Goal: Information Seeking & Learning: Learn about a topic

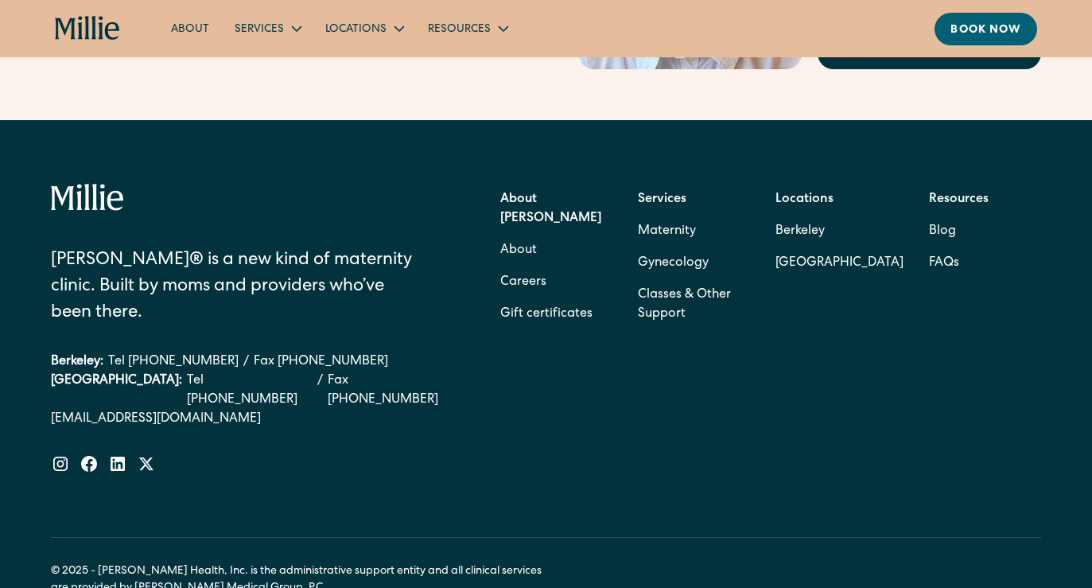
scroll to position [5111, 0]
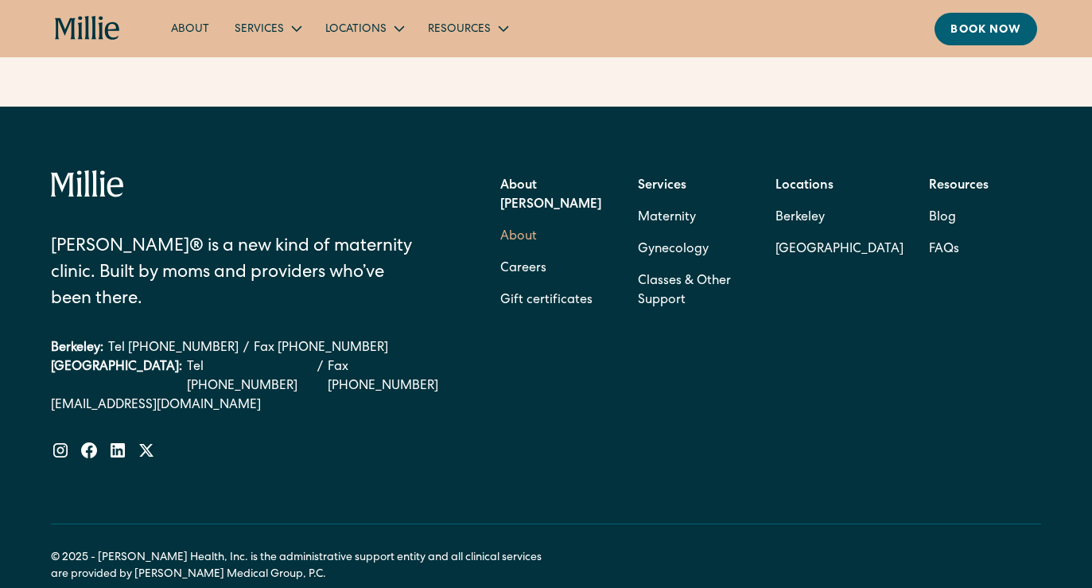
click at [512, 221] on link "About" at bounding box center [518, 237] width 37 height 32
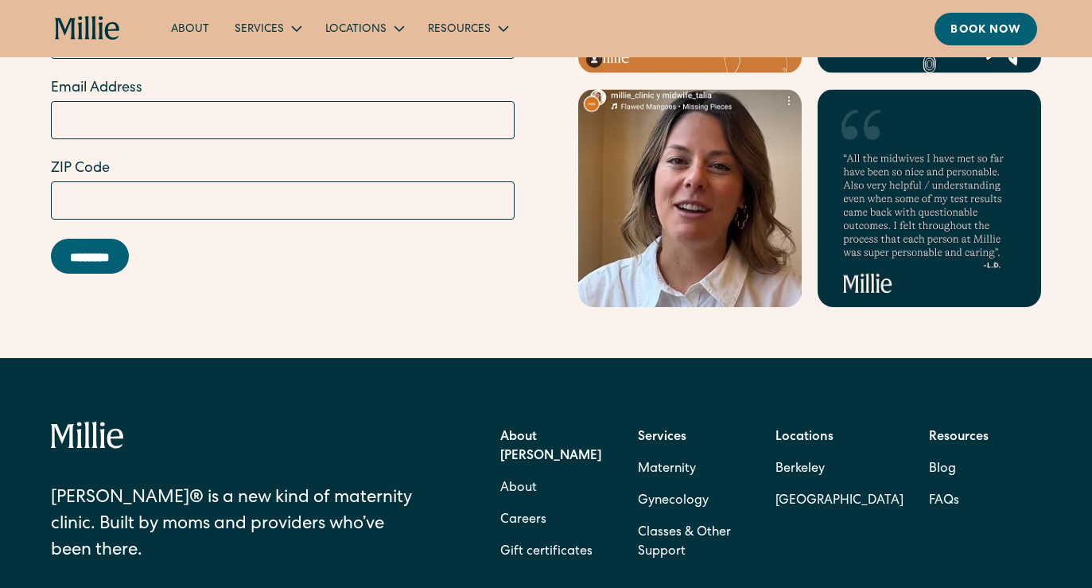
scroll to position [5085, 0]
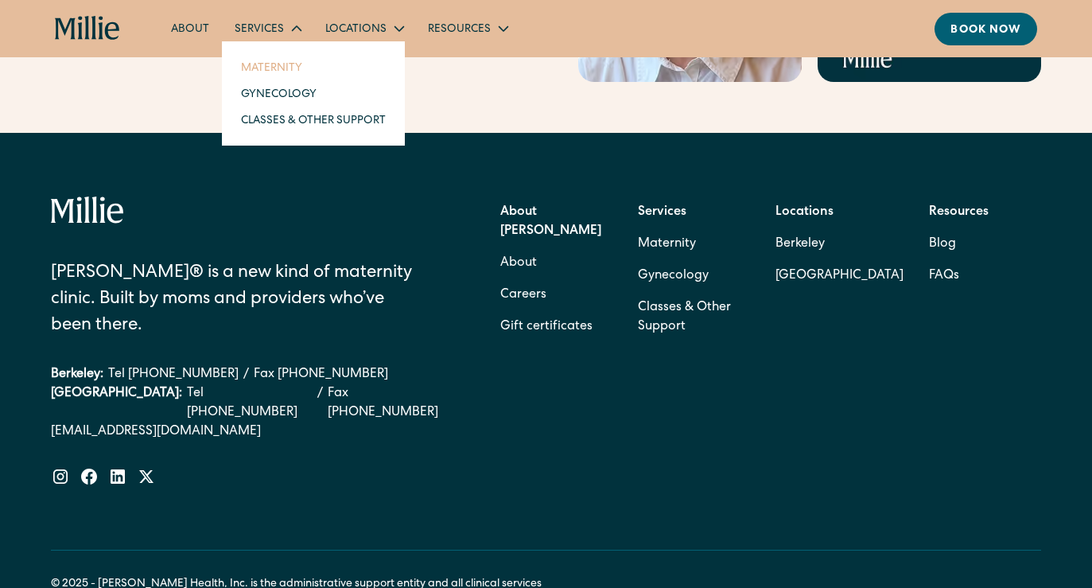
click at [277, 70] on link "Maternity" at bounding box center [313, 67] width 170 height 26
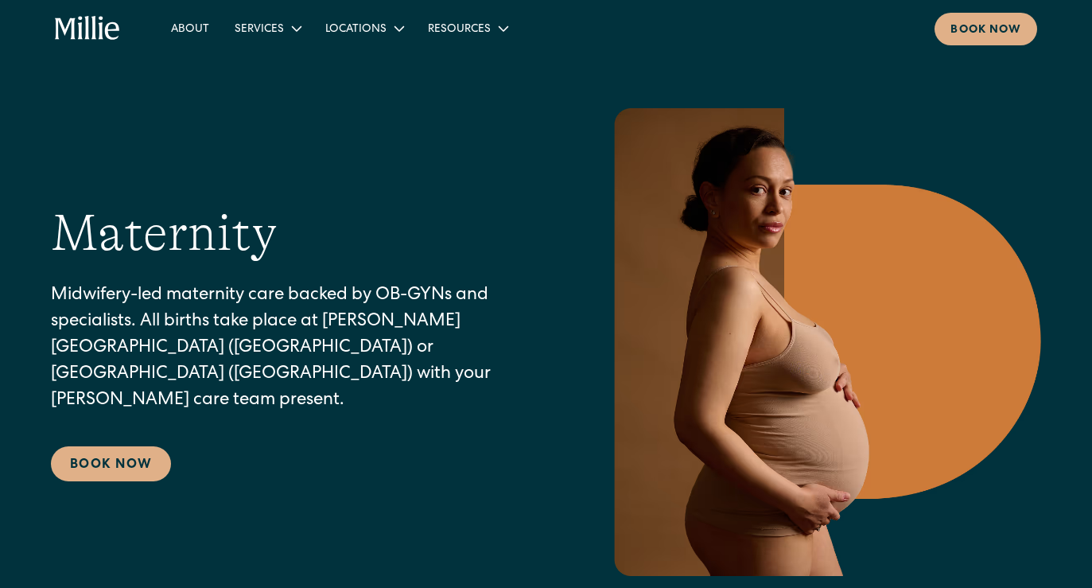
click at [277, 70] on section "Maternity Midwifery-led maternity care backed by OB-GYNs and specialists. All b…" at bounding box center [546, 313] width 1092 height 627
click at [298, 92] on link "Gynecology" at bounding box center [313, 93] width 170 height 26
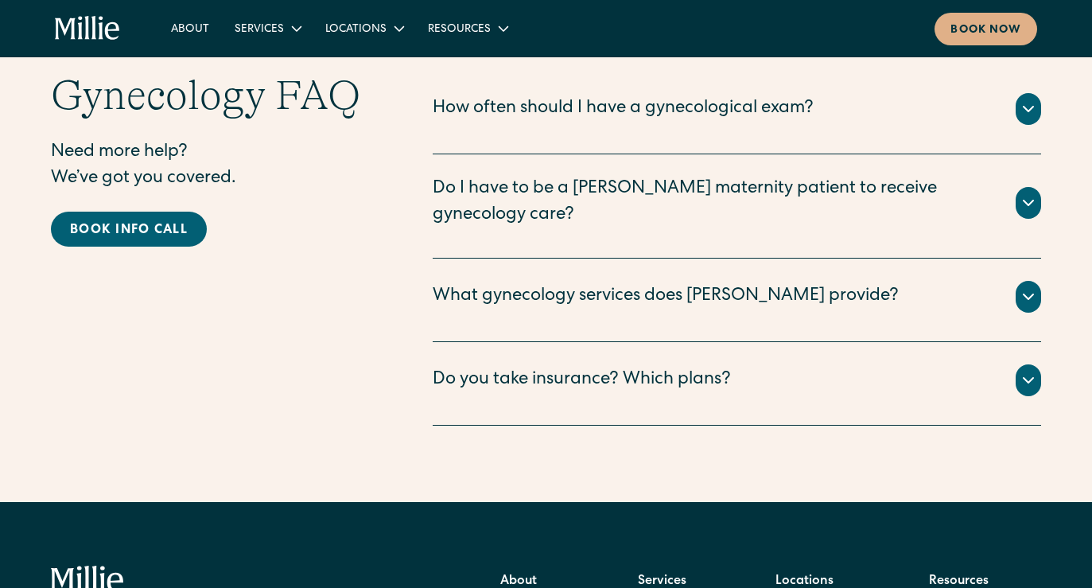
scroll to position [3042, 0]
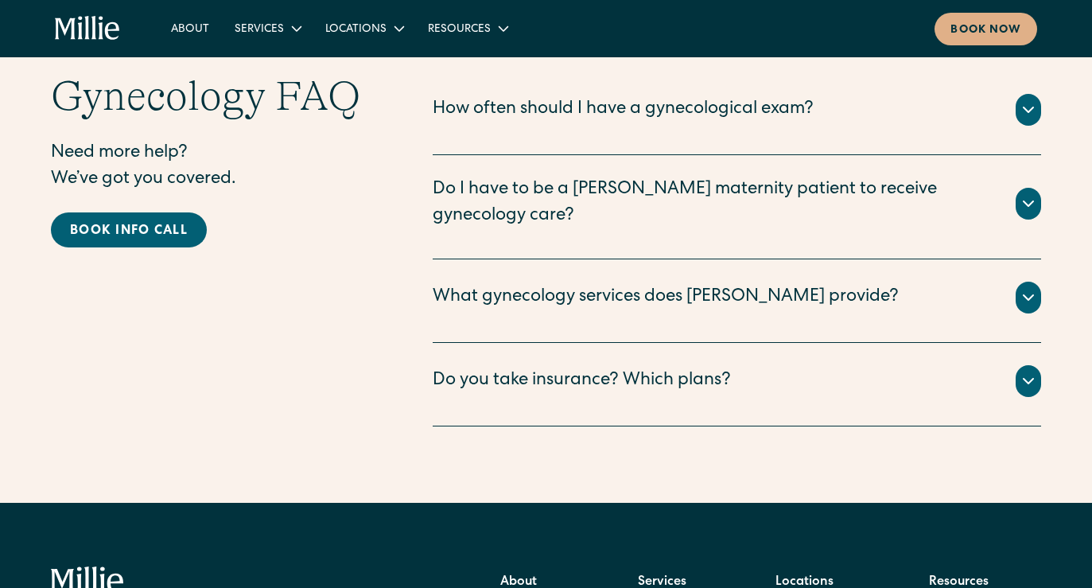
click at [1027, 108] on icon at bounding box center [1028, 109] width 19 height 19
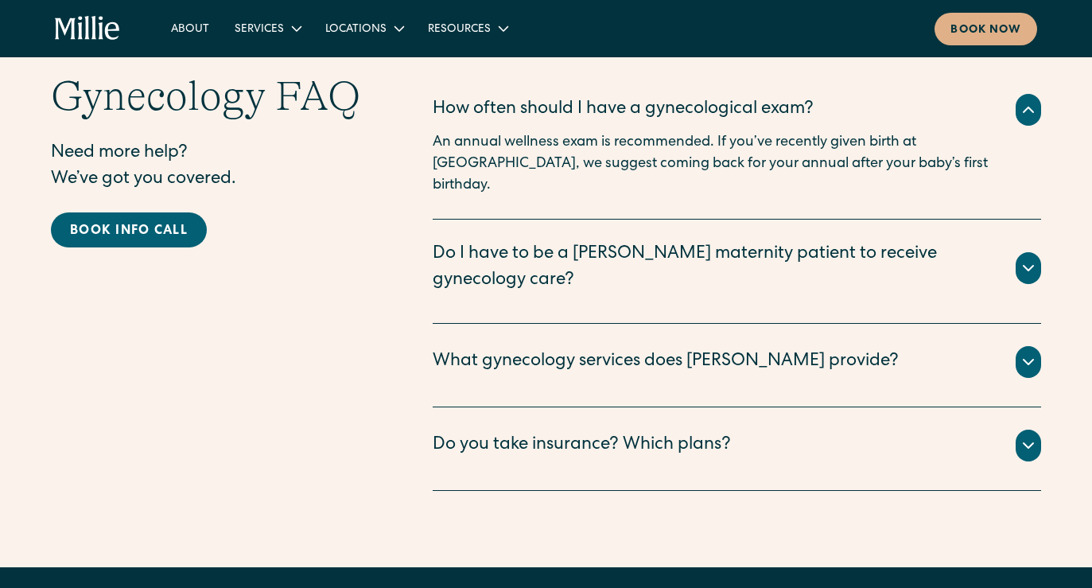
click at [915, 161] on p "An annual wellness exam is recommended. If you’ve recently given birth at Milli…" at bounding box center [737, 164] width 608 height 64
click at [1020, 117] on icon at bounding box center [1028, 109] width 19 height 19
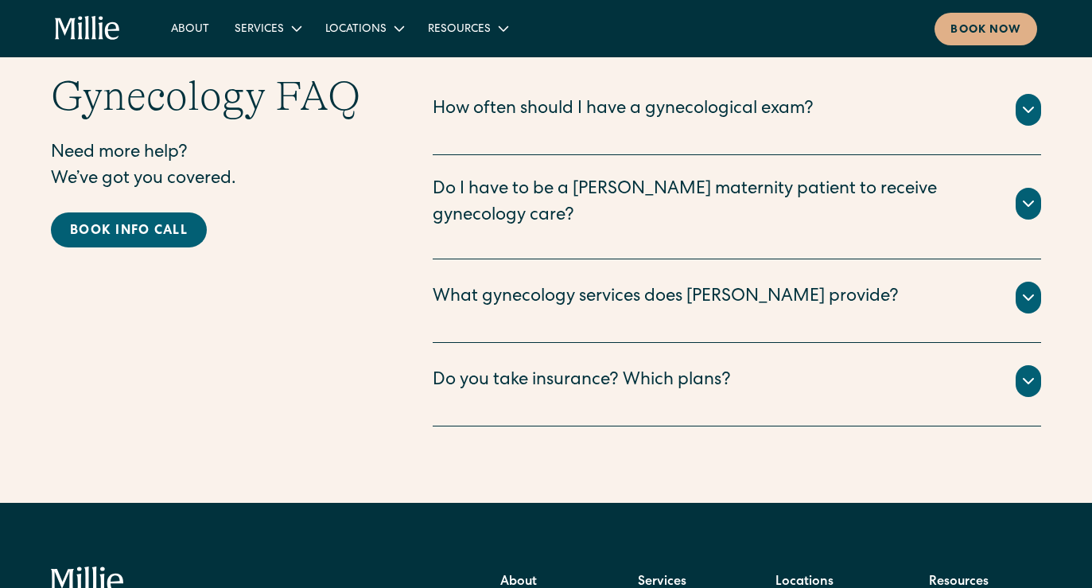
click at [1028, 194] on icon at bounding box center [1028, 203] width 19 height 19
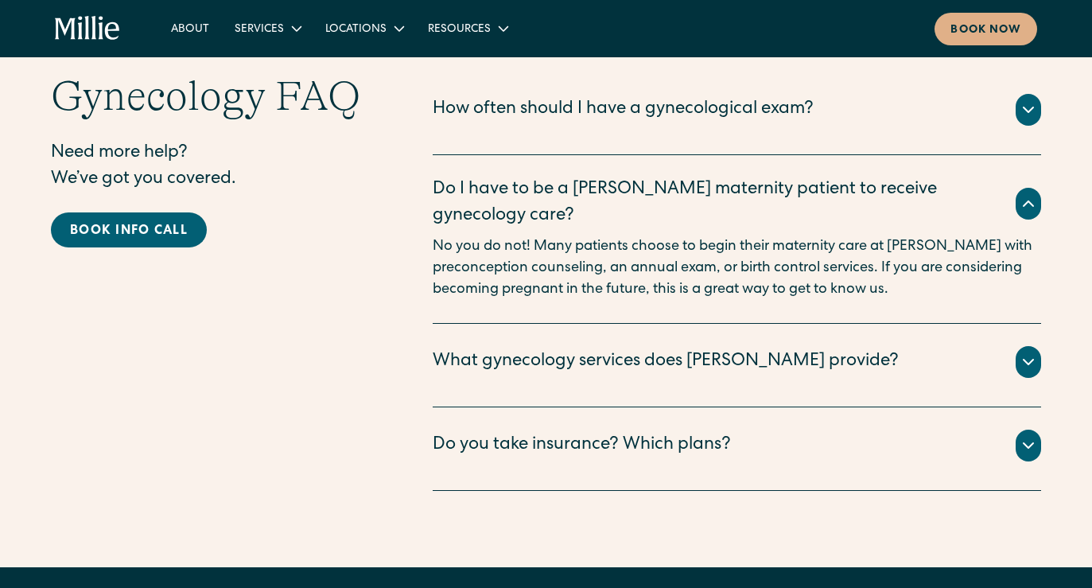
click at [1026, 194] on icon at bounding box center [1028, 203] width 19 height 19
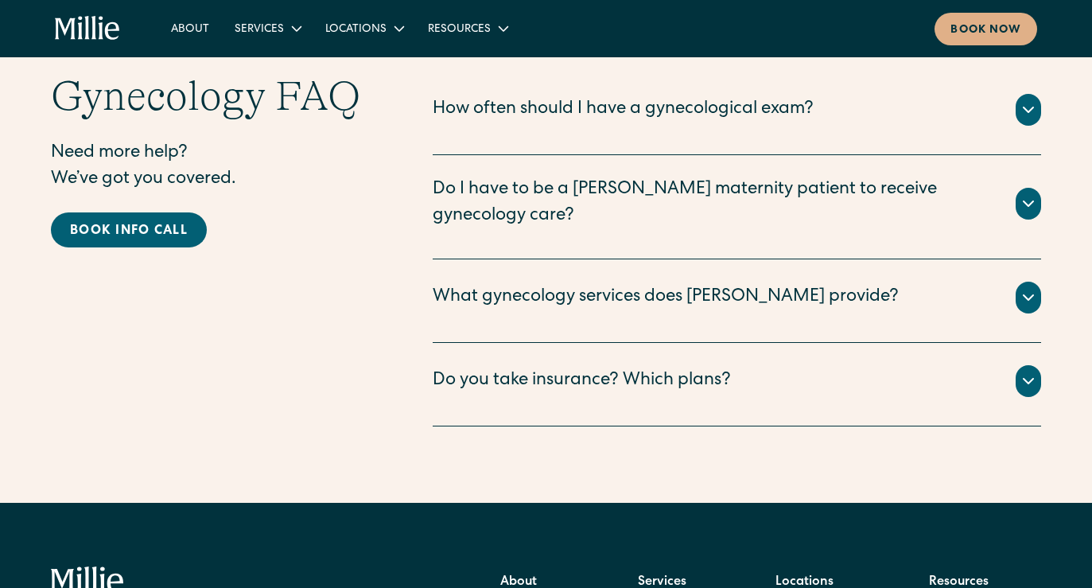
click at [1027, 282] on div at bounding box center [1028, 298] width 25 height 32
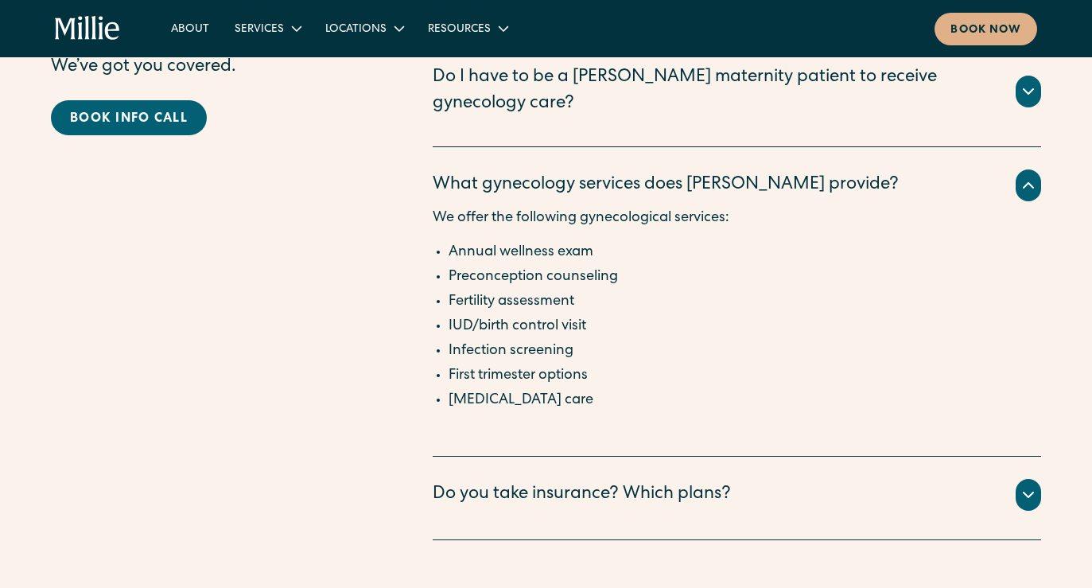
scroll to position [3181, 0]
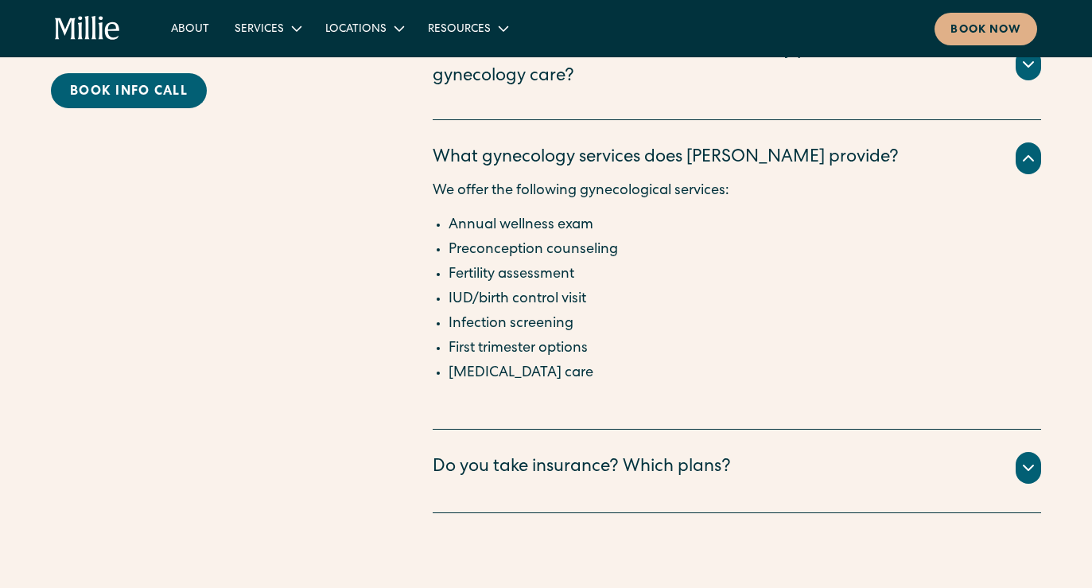
click at [1022, 459] on div at bounding box center [1028, 468] width 25 height 32
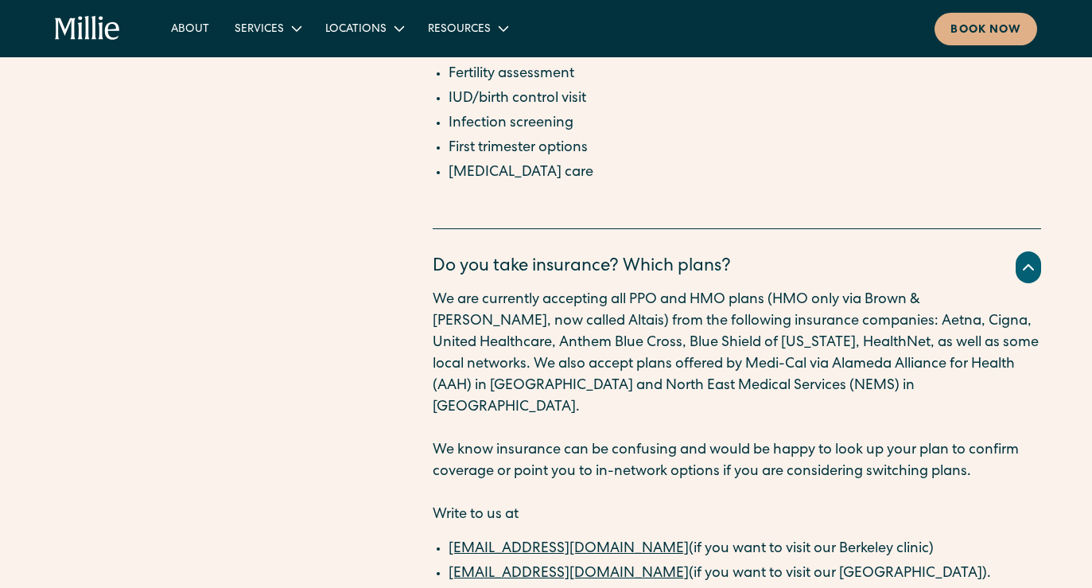
scroll to position [3383, 0]
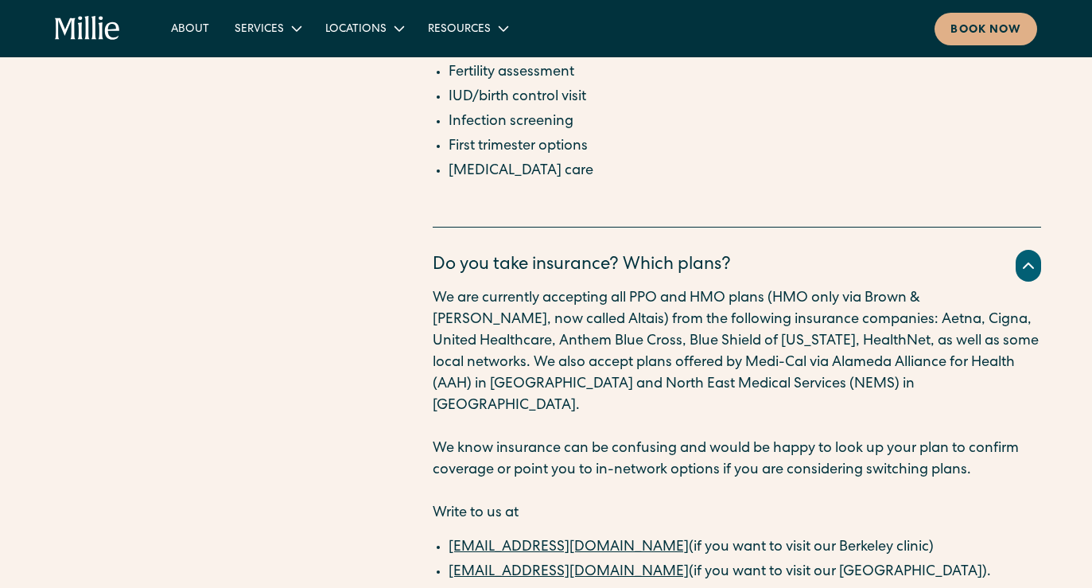
click at [1025, 256] on icon at bounding box center [1028, 265] width 19 height 19
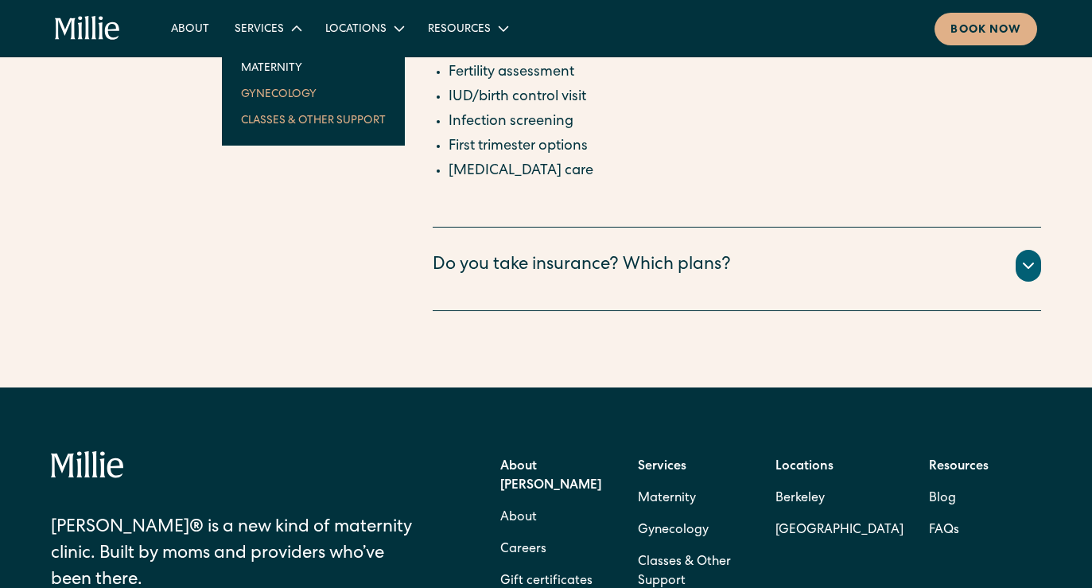
click at [276, 120] on link "Classes & Other Support" at bounding box center [313, 120] width 170 height 26
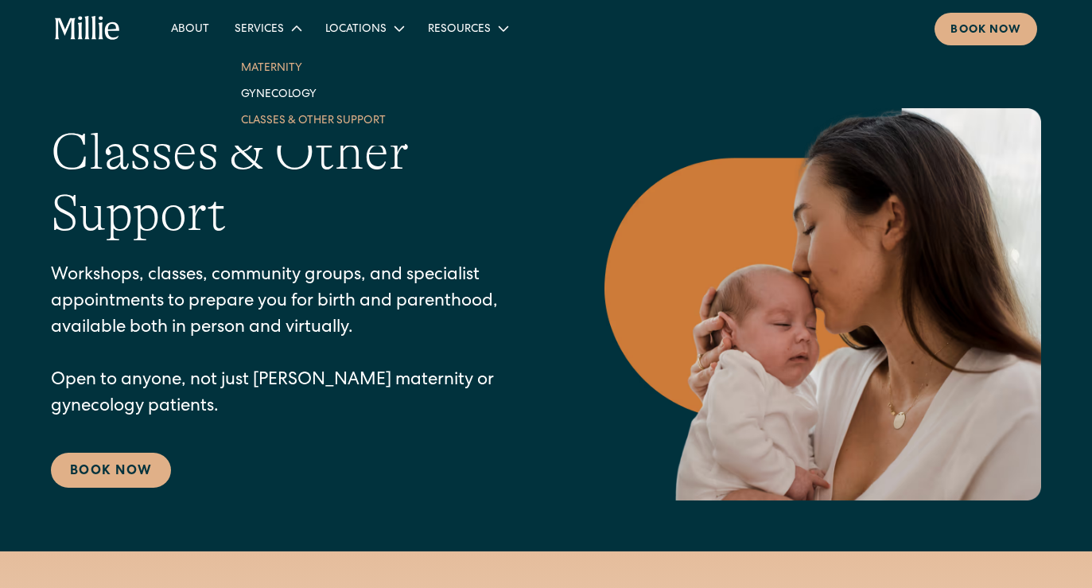
click at [276, 74] on link "Maternity" at bounding box center [313, 67] width 170 height 26
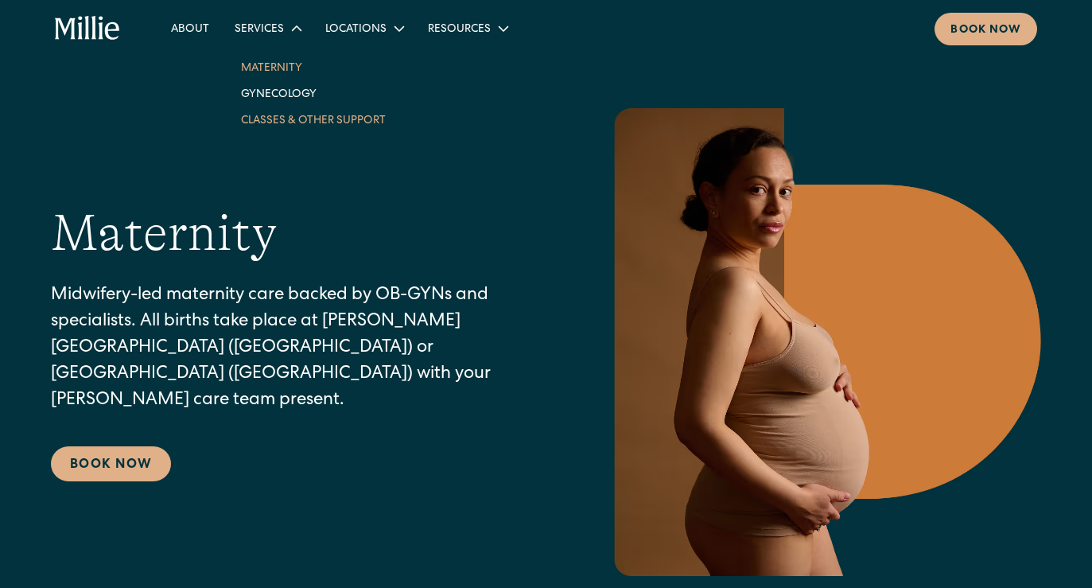
click at [297, 118] on link "Classes & Other Support" at bounding box center [313, 120] width 170 height 26
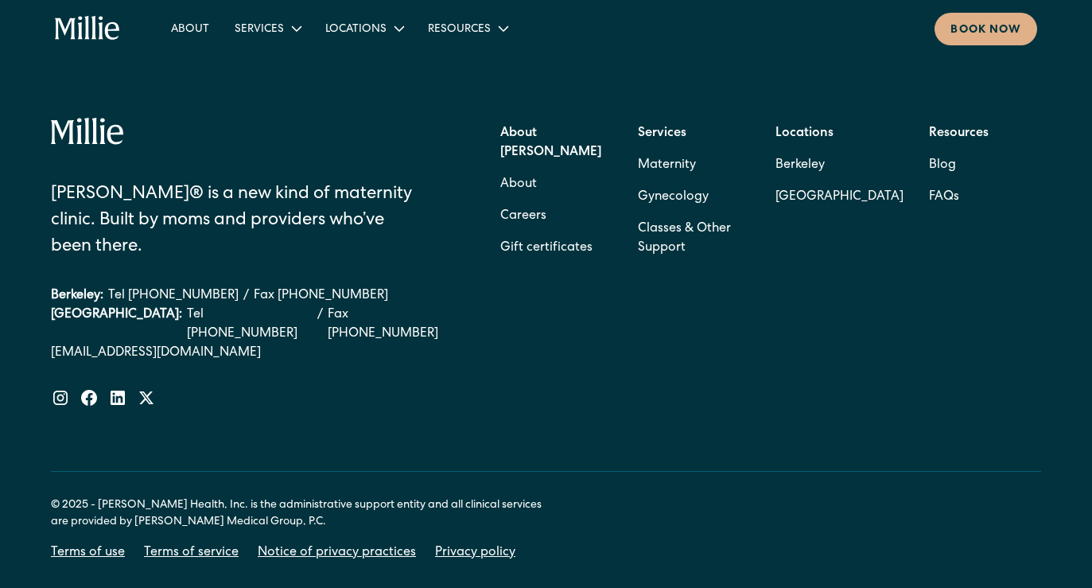
scroll to position [2624, 0]
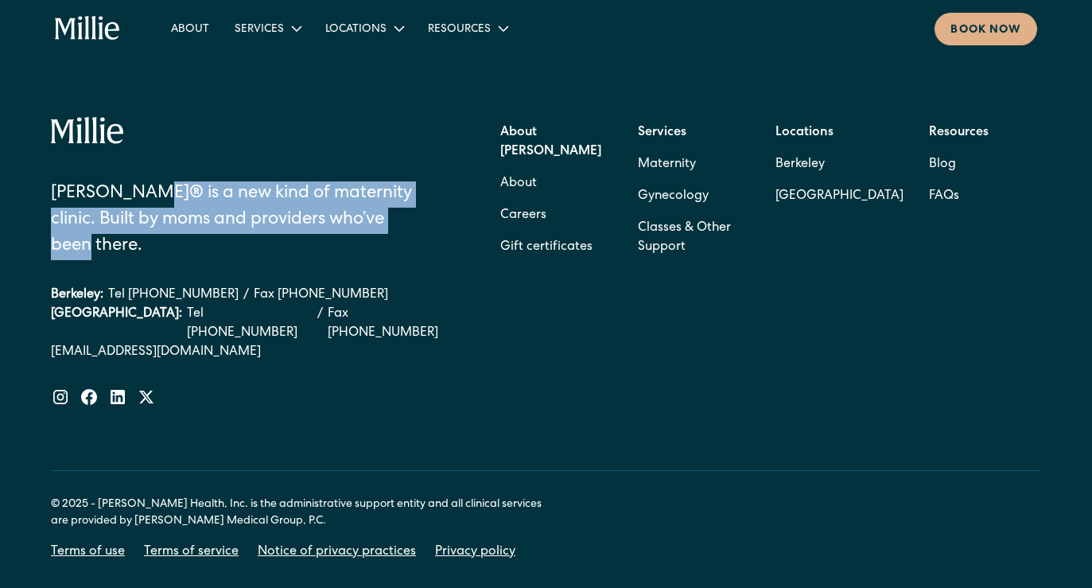
drag, startPoint x: 127, startPoint y: 193, endPoint x: 412, endPoint y: 222, distance: 286.2
click at [412, 222] on div "[PERSON_NAME]® is a new kind of maternity clinic. Built by moms and providers w…" at bounding box center [238, 220] width 375 height 79
copy div "a new kind of maternity clinic. Built by moms and providers who’ve been there."
